Goal: Task Accomplishment & Management: Complete application form

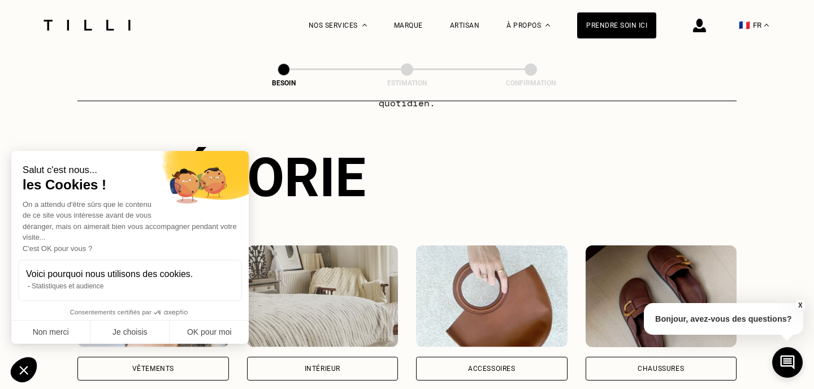
scroll to position [92, 0]
click at [42, 330] on button "Non merci" at bounding box center [50, 333] width 79 height 24
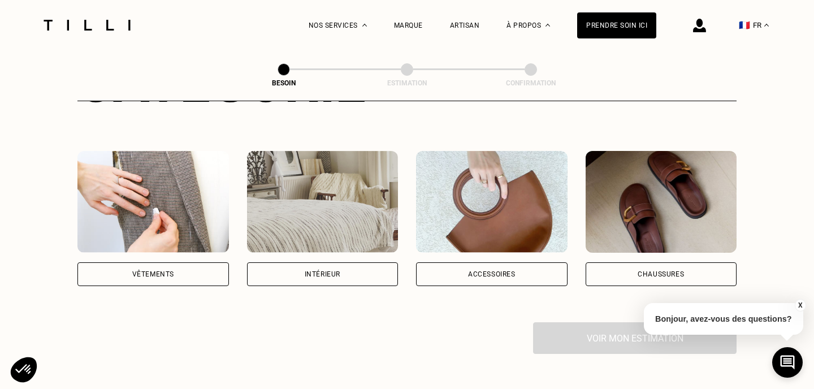
scroll to position [175, 0]
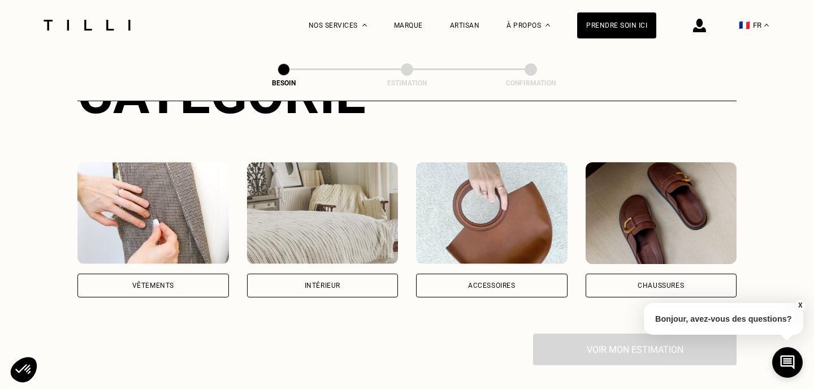
click at [158, 228] on img at bounding box center [153, 213] width 152 height 102
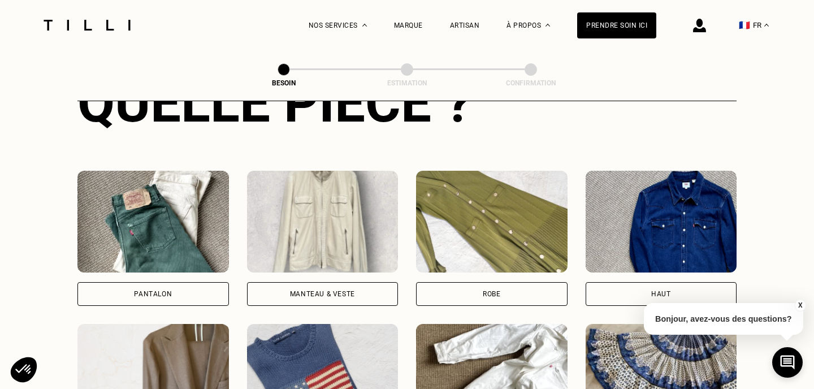
scroll to position [472, 0]
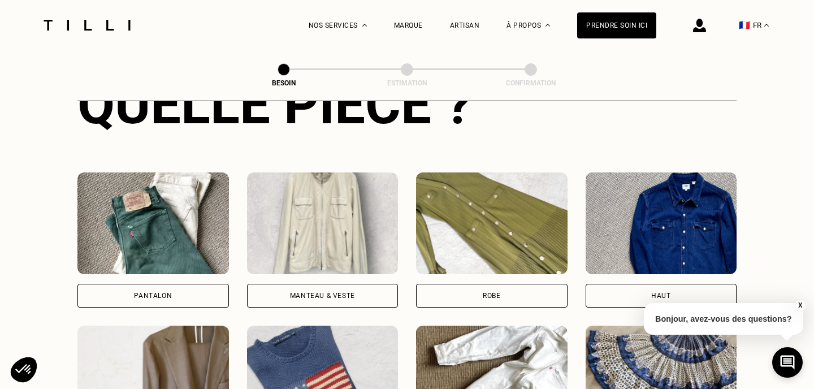
click at [159, 228] on img at bounding box center [153, 223] width 152 height 102
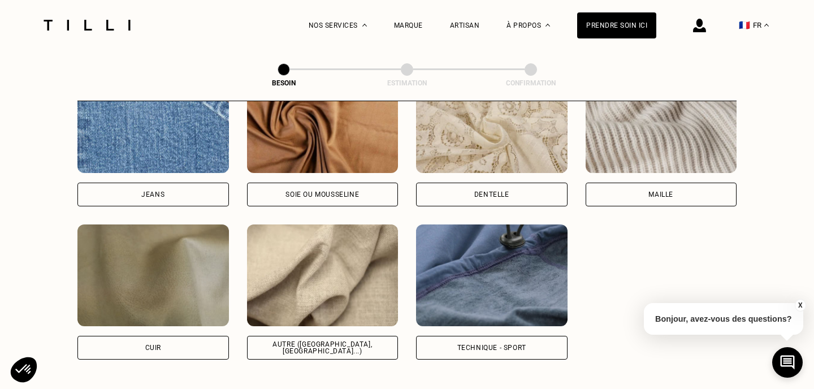
scroll to position [1259, 0]
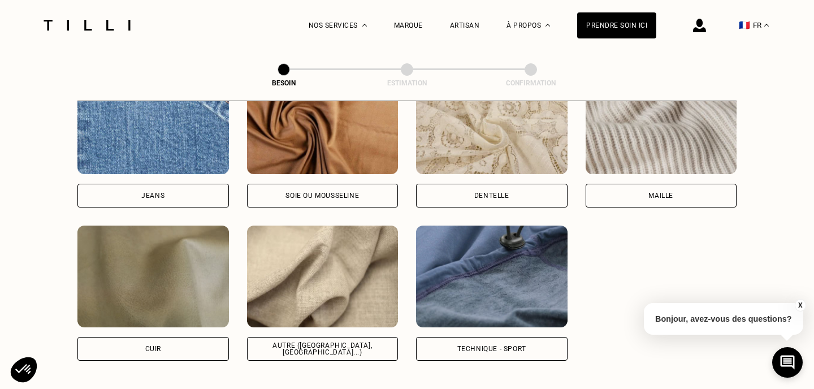
click at [139, 133] on img at bounding box center [153, 123] width 152 height 102
select select "FR"
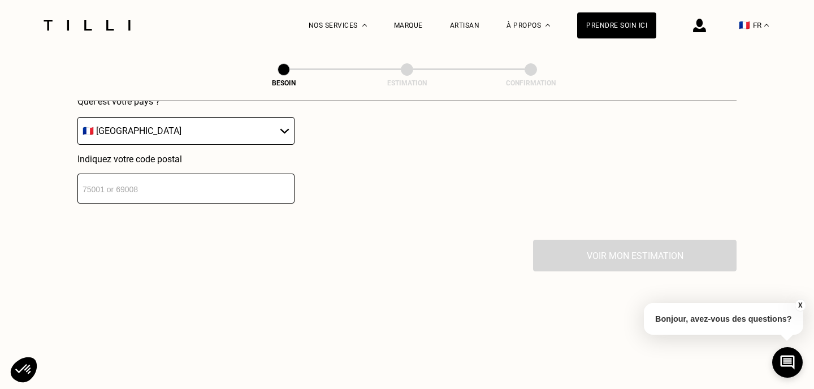
scroll to position [1706, 0]
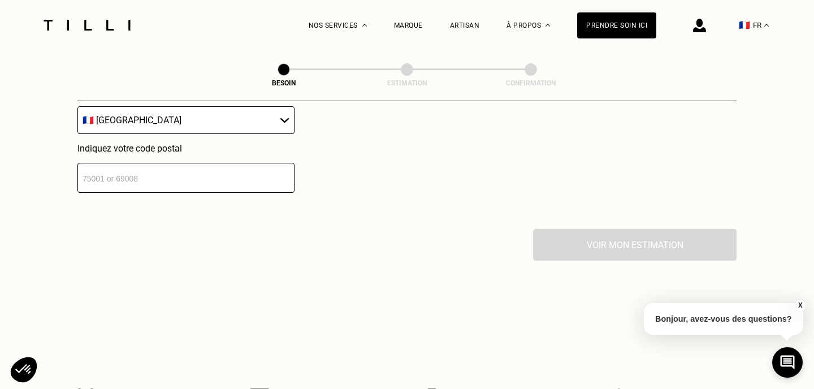
click at [604, 234] on div "Voir mon estimation" at bounding box center [406, 245] width 659 height 32
click at [191, 168] on input "number" at bounding box center [185, 178] width 217 height 30
type input "31300"
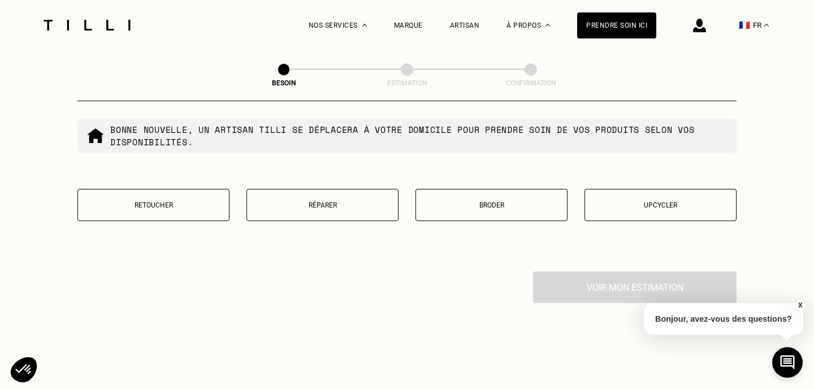
scroll to position [1953, 0]
click at [160, 201] on p "Retoucher" at bounding box center [154, 205] width 140 height 8
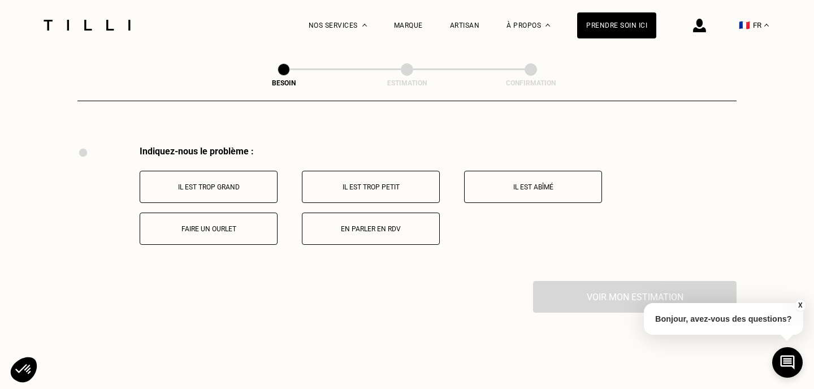
scroll to position [2083, 0]
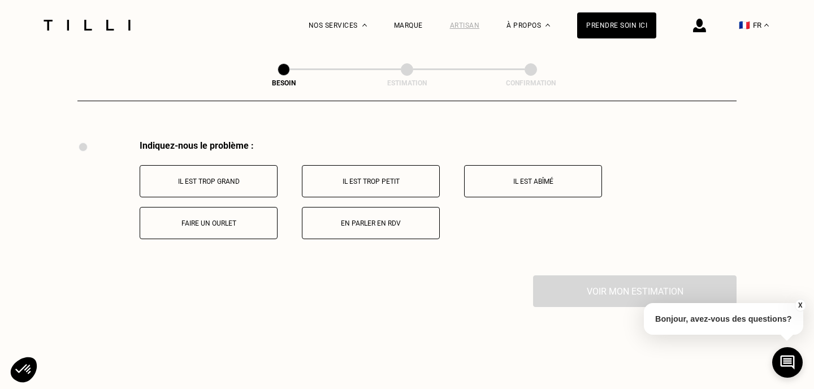
click at [469, 24] on div "Artisan" at bounding box center [465, 25] width 30 height 8
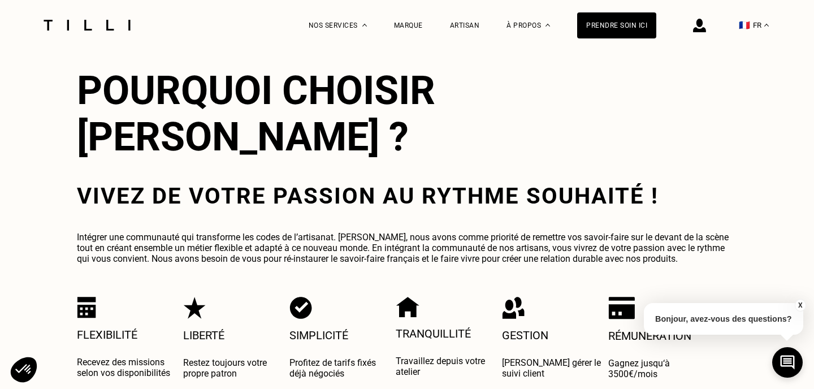
scroll to position [1940, 0]
